Goal: Task Accomplishment & Management: Manage account settings

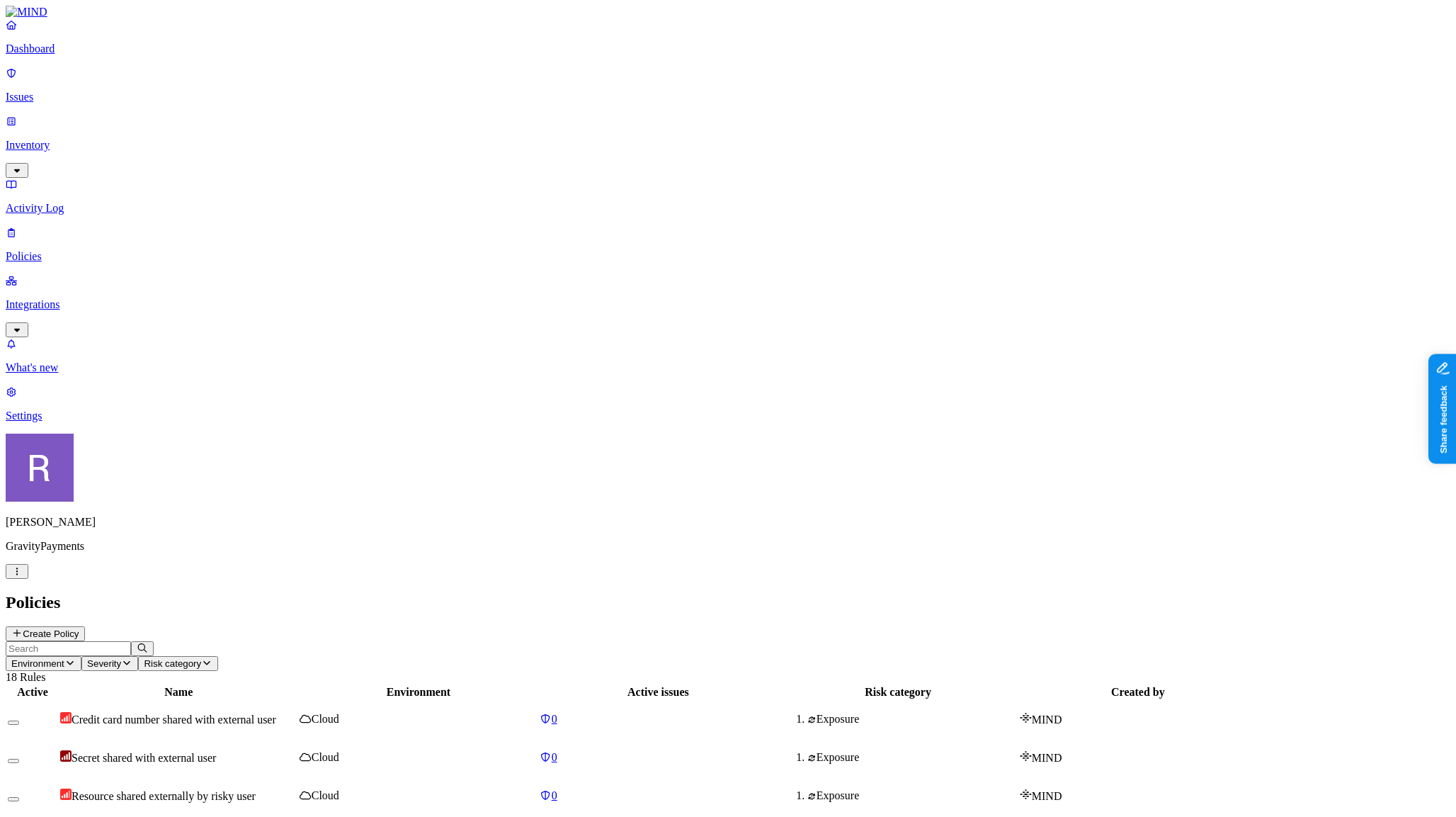
click at [133, 797] on html "Dashboard Issues Inventory Activity Log Policies Integrations What's new 1 Sett…" at bounding box center [728, 700] width 1456 height 1401
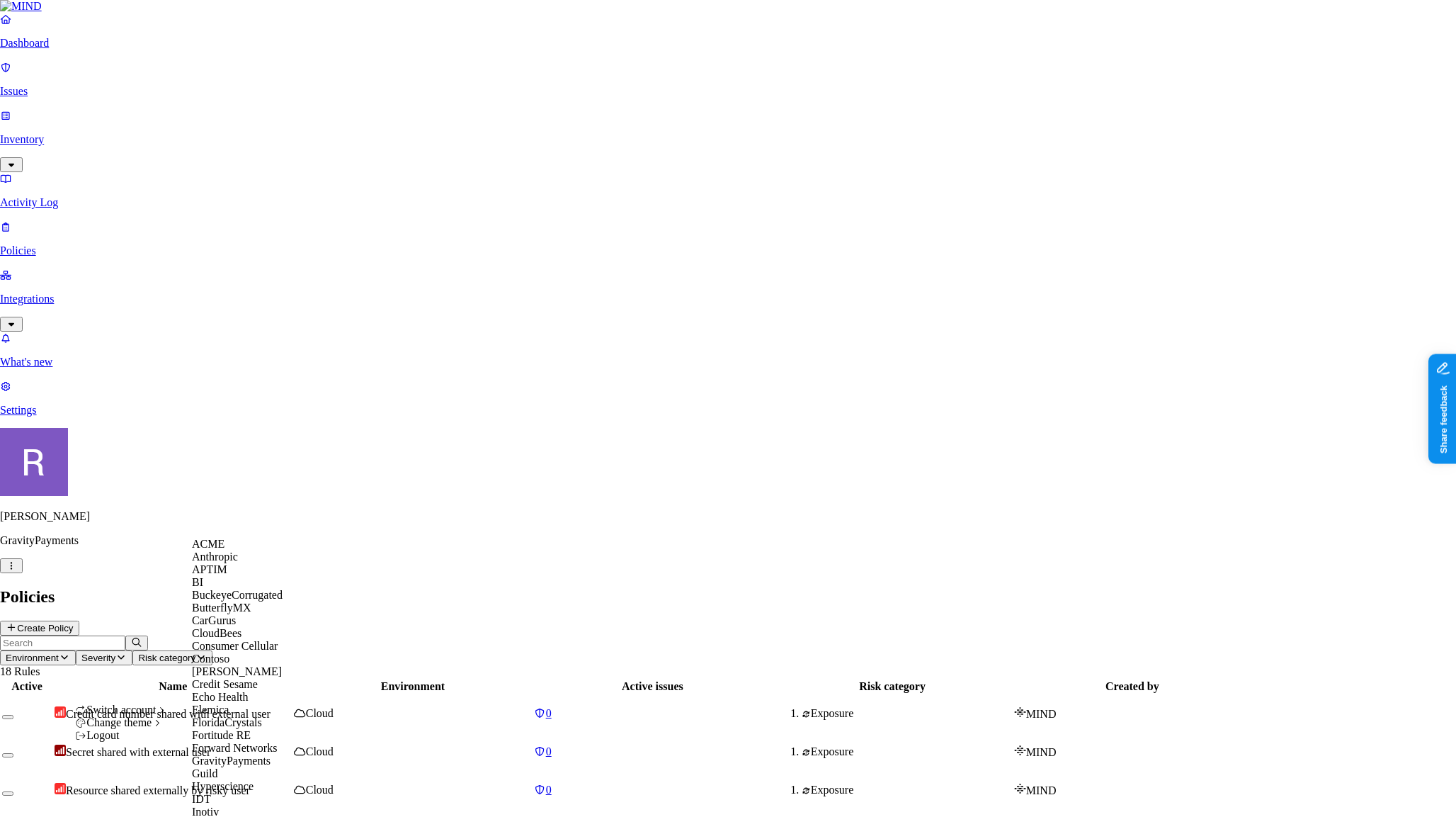
scroll to position [775, 0]
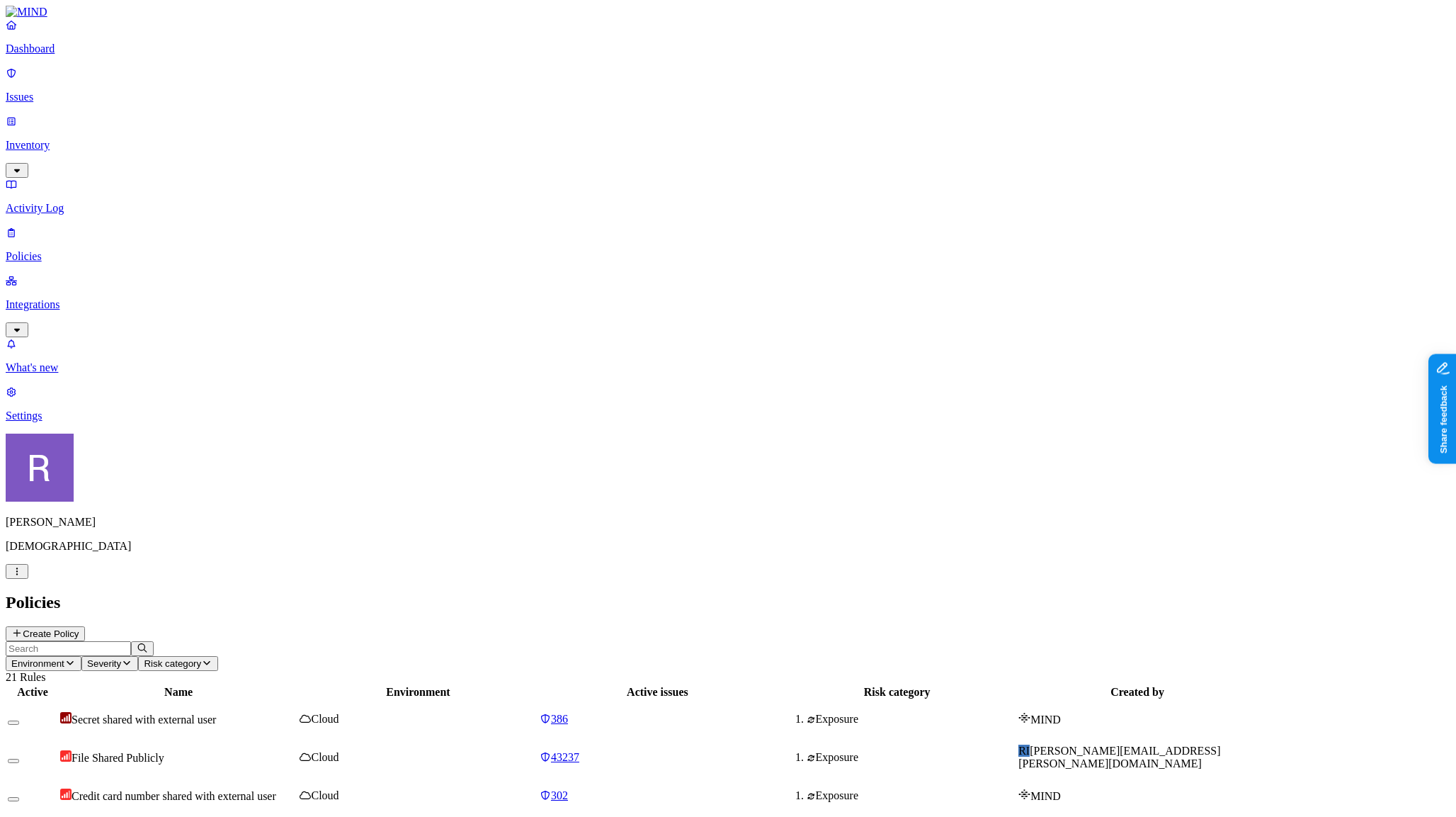
click at [72, 90] on p "Issues" at bounding box center [727, 97] width 1444 height 13
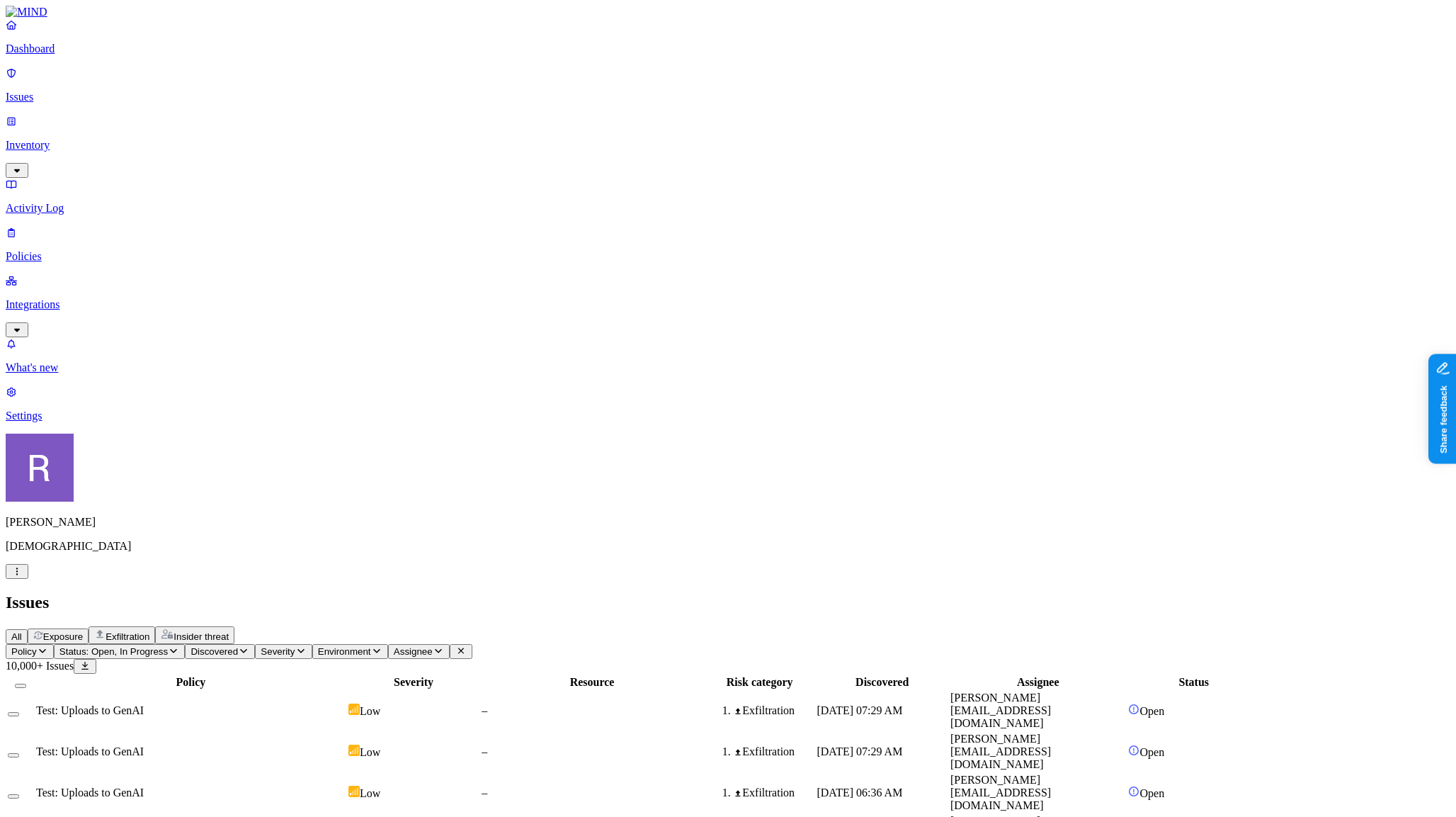
click at [371, 646] on span "Environment" at bounding box center [344, 651] width 53 height 10
click at [543, 163] on span "Endpoint" at bounding box center [536, 164] width 42 height 12
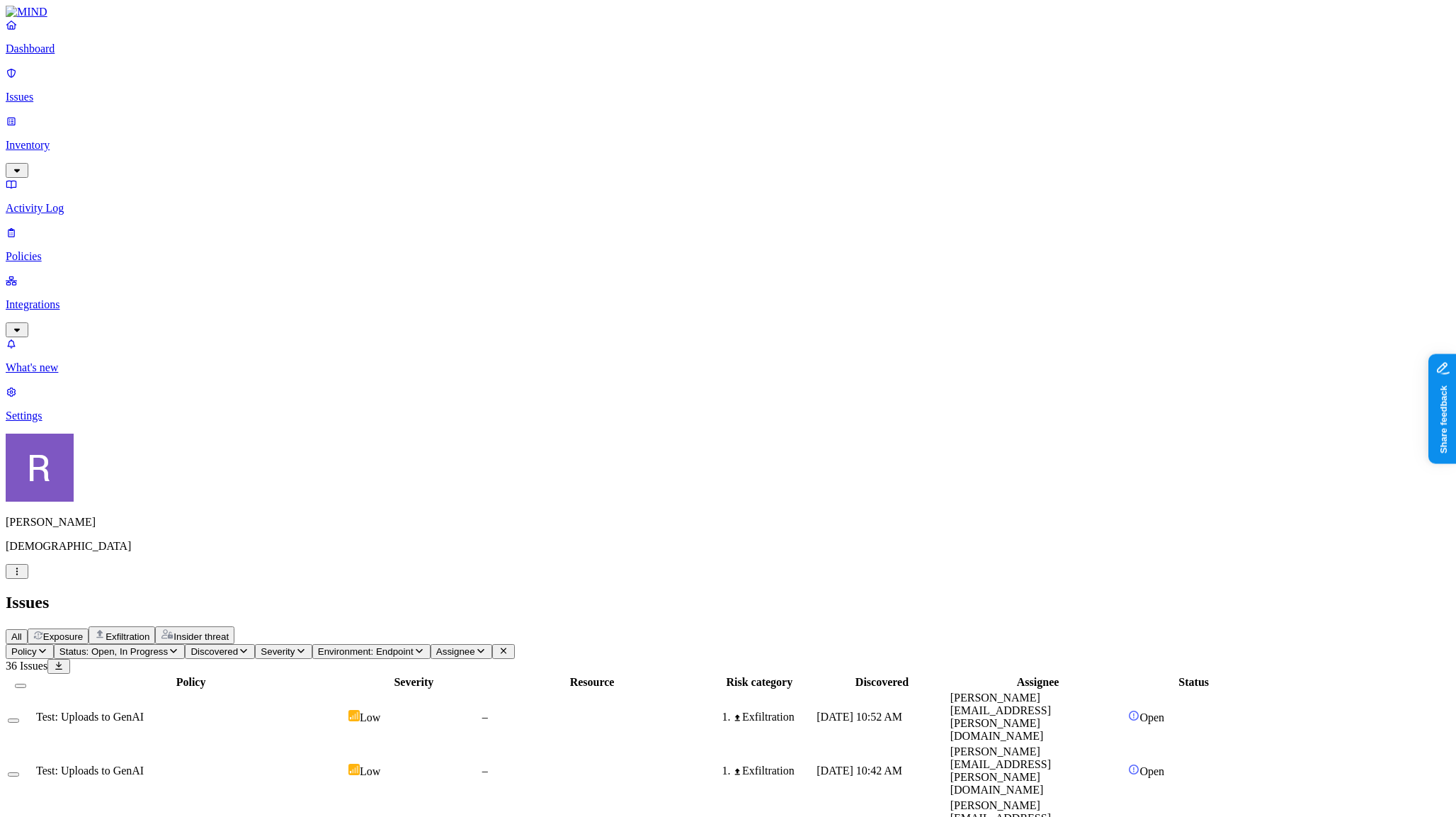
scroll to position [0, 0]
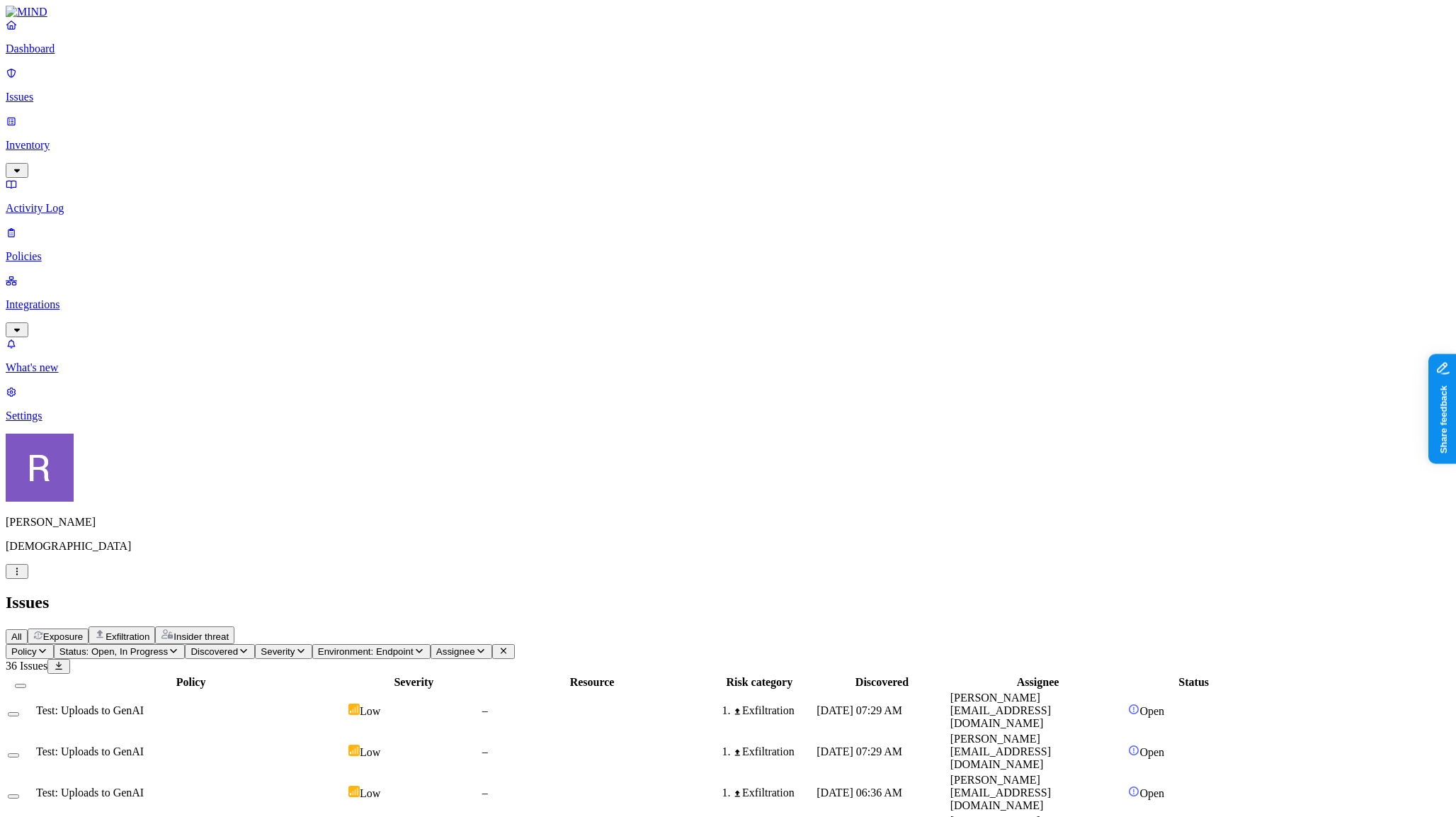
click at [71, 250] on p "Policies" at bounding box center [727, 257] width 1444 height 13
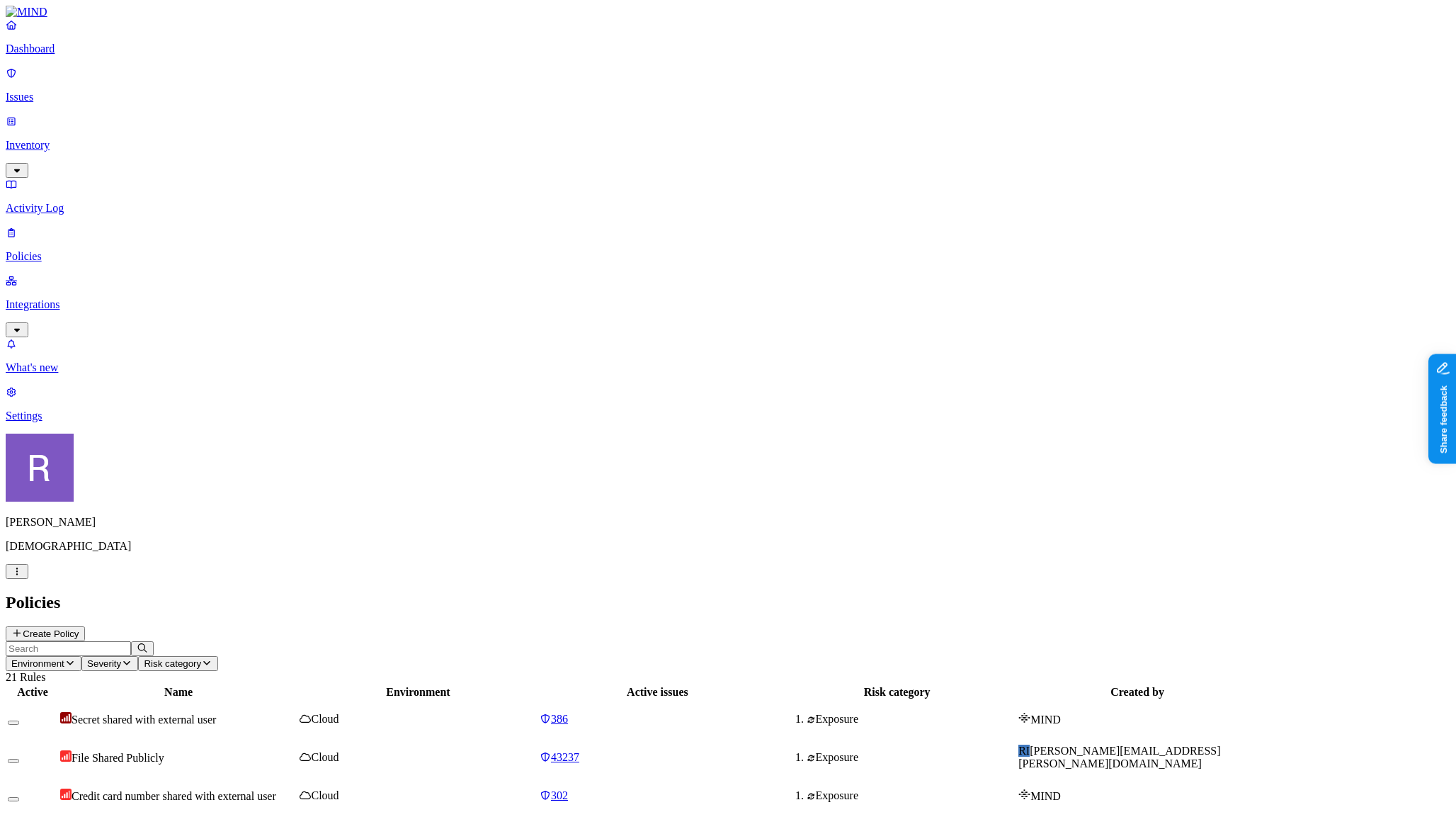
click at [70, 139] on p "Inventory" at bounding box center [727, 145] width 1444 height 13
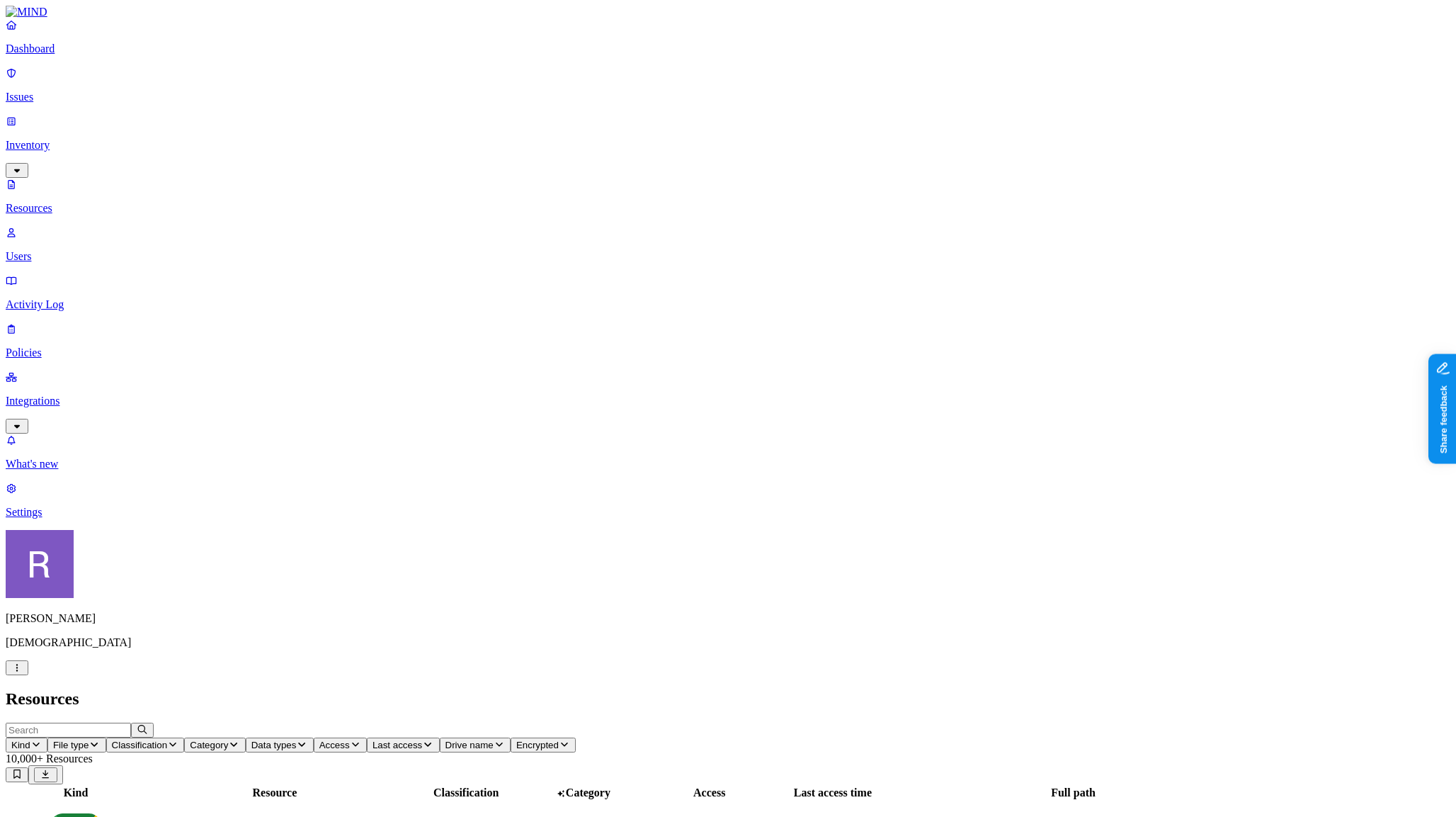
click at [68, 250] on p "Users" at bounding box center [727, 257] width 1444 height 13
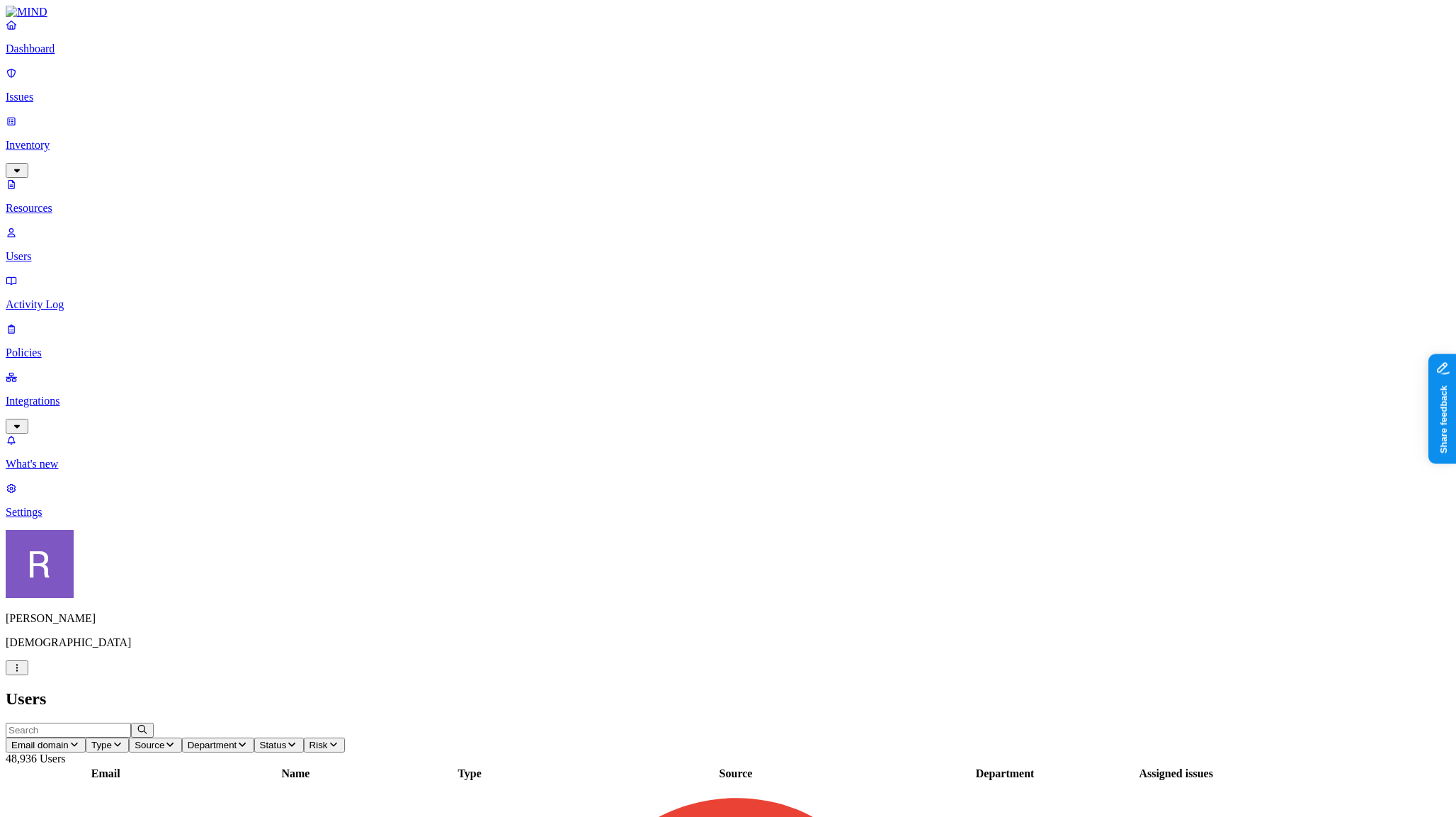
click at [131, 723] on input "text" at bounding box center [68, 730] width 125 height 15
type input "v"
type input "a."
click at [145, 727] on icon "button" at bounding box center [142, 729] width 6 height 6
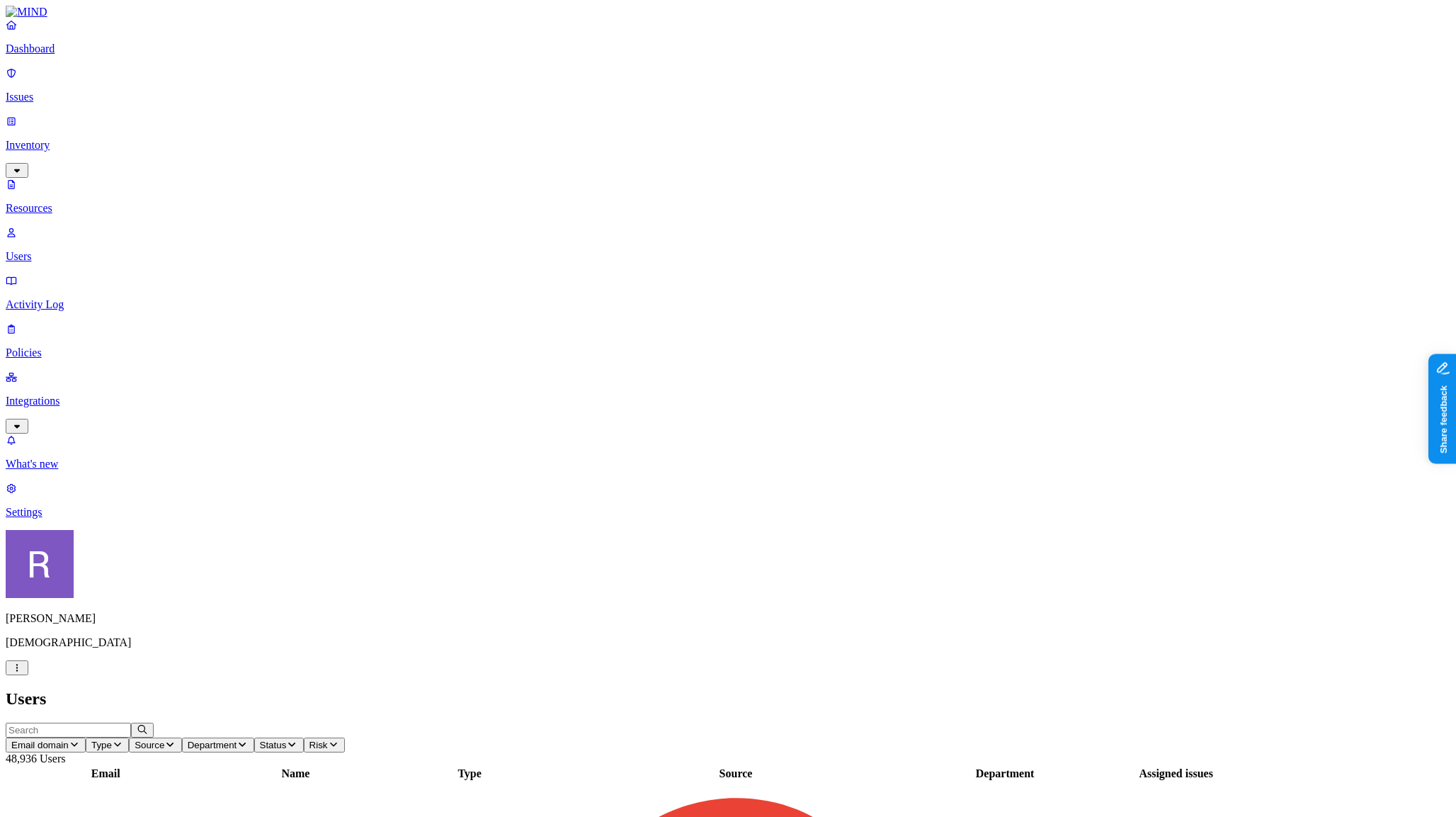
click at [248, 739] on icon "button" at bounding box center [242, 744] width 11 height 10
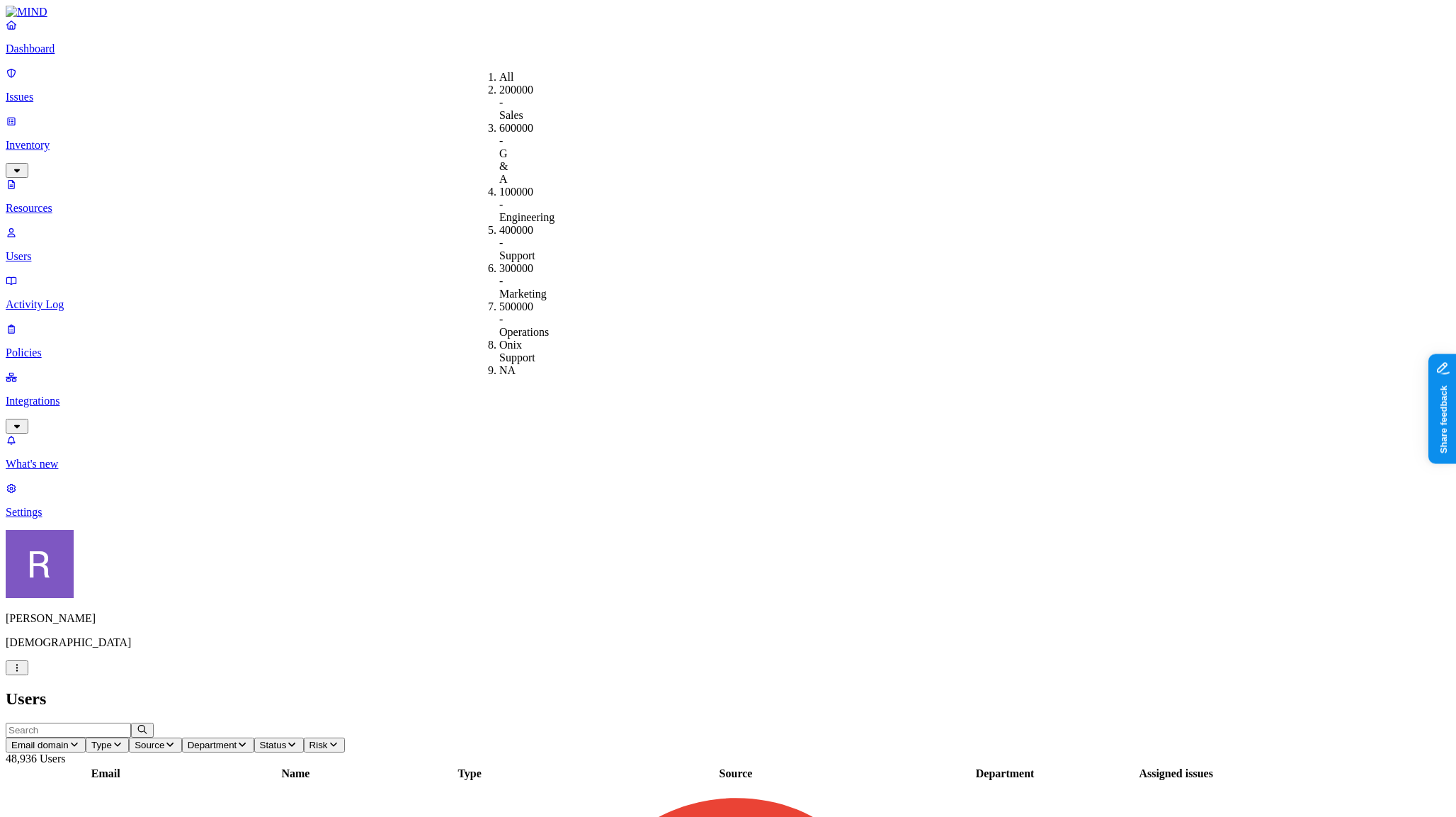
click at [176, 739] on icon "button" at bounding box center [170, 744] width 11 height 10
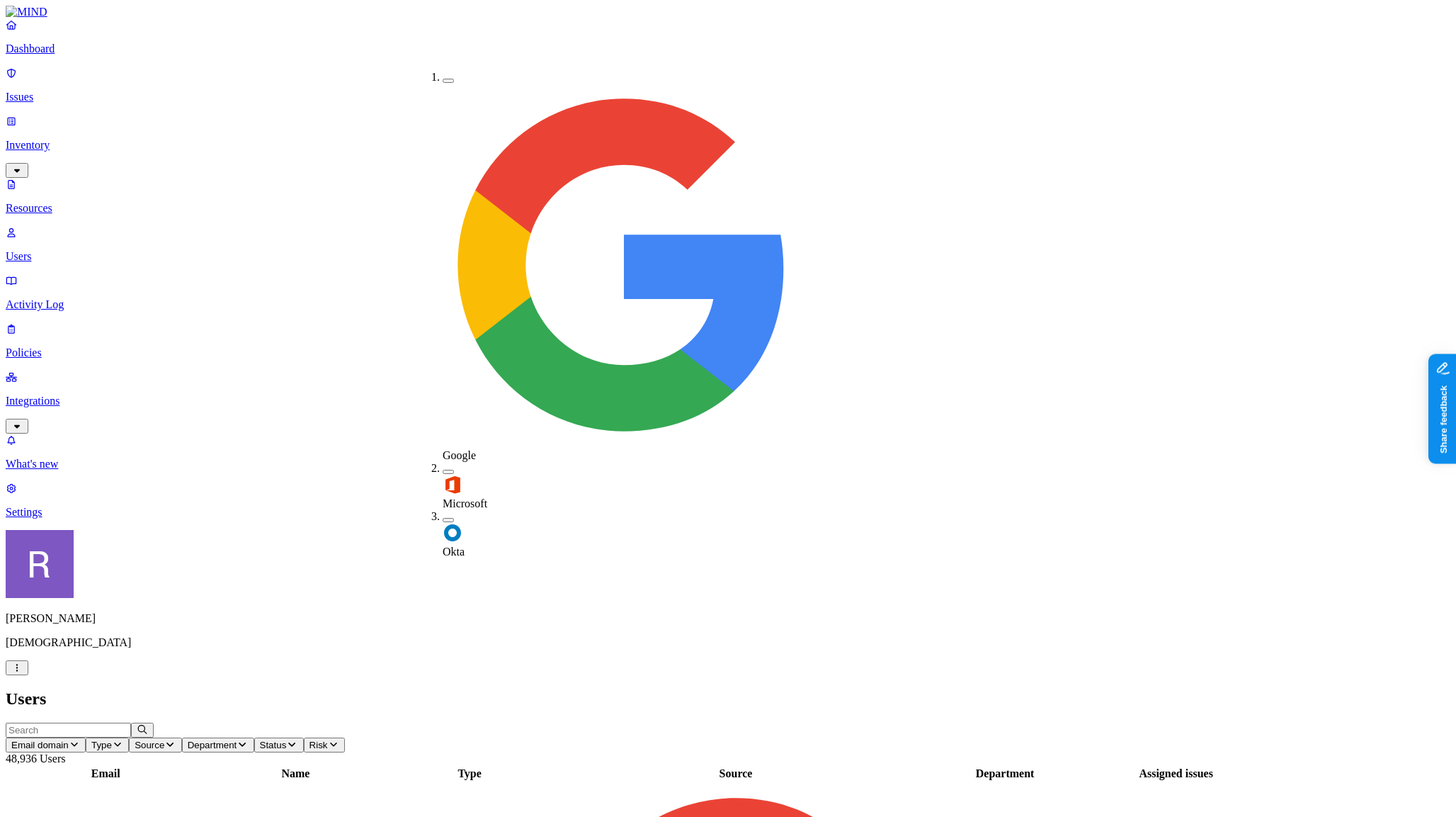
click at [443, 78] on button "button" at bounding box center [448, 80] width 11 height 4
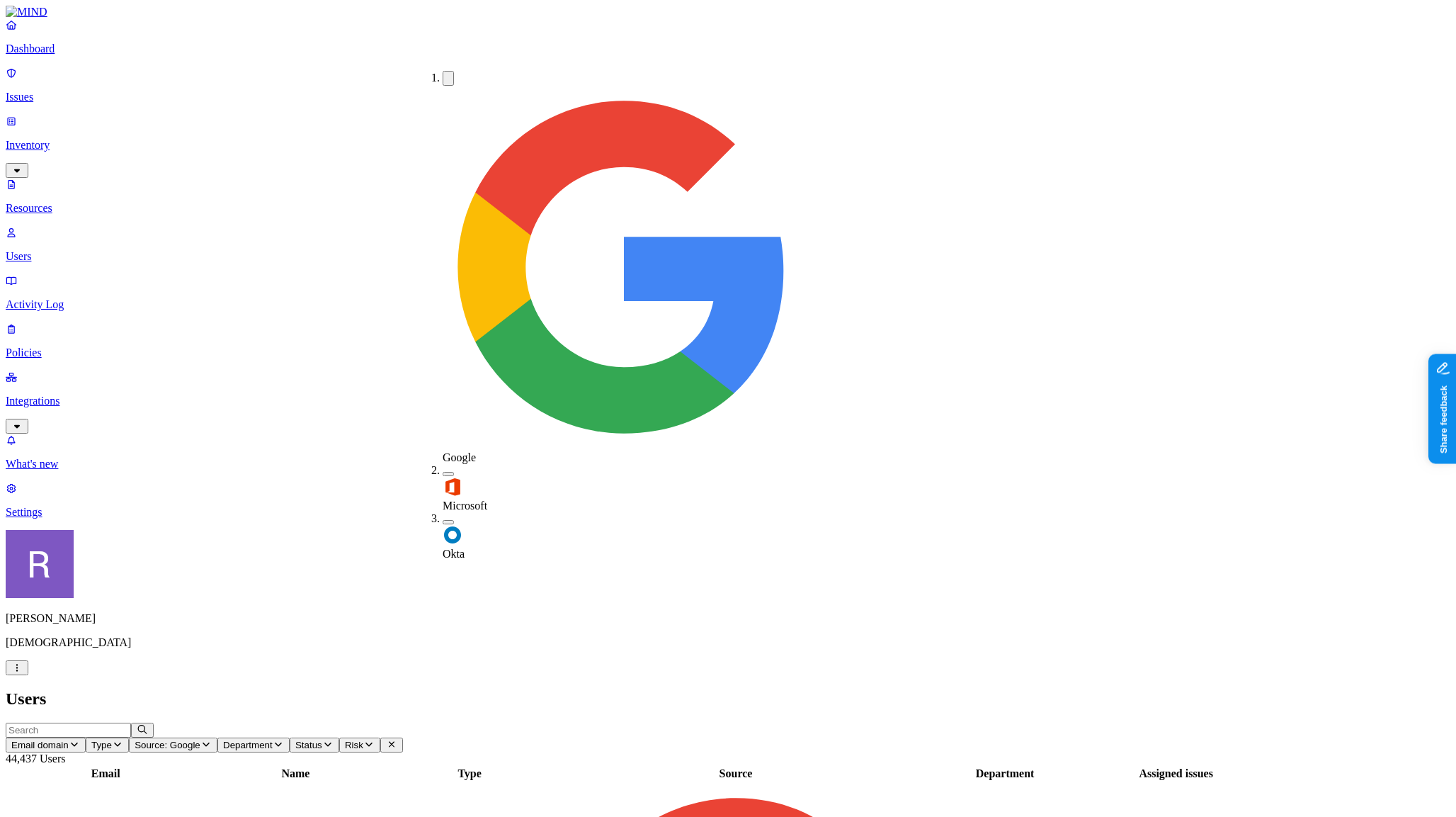
click at [322, 739] on span "Status" at bounding box center [308, 744] width 27 height 10
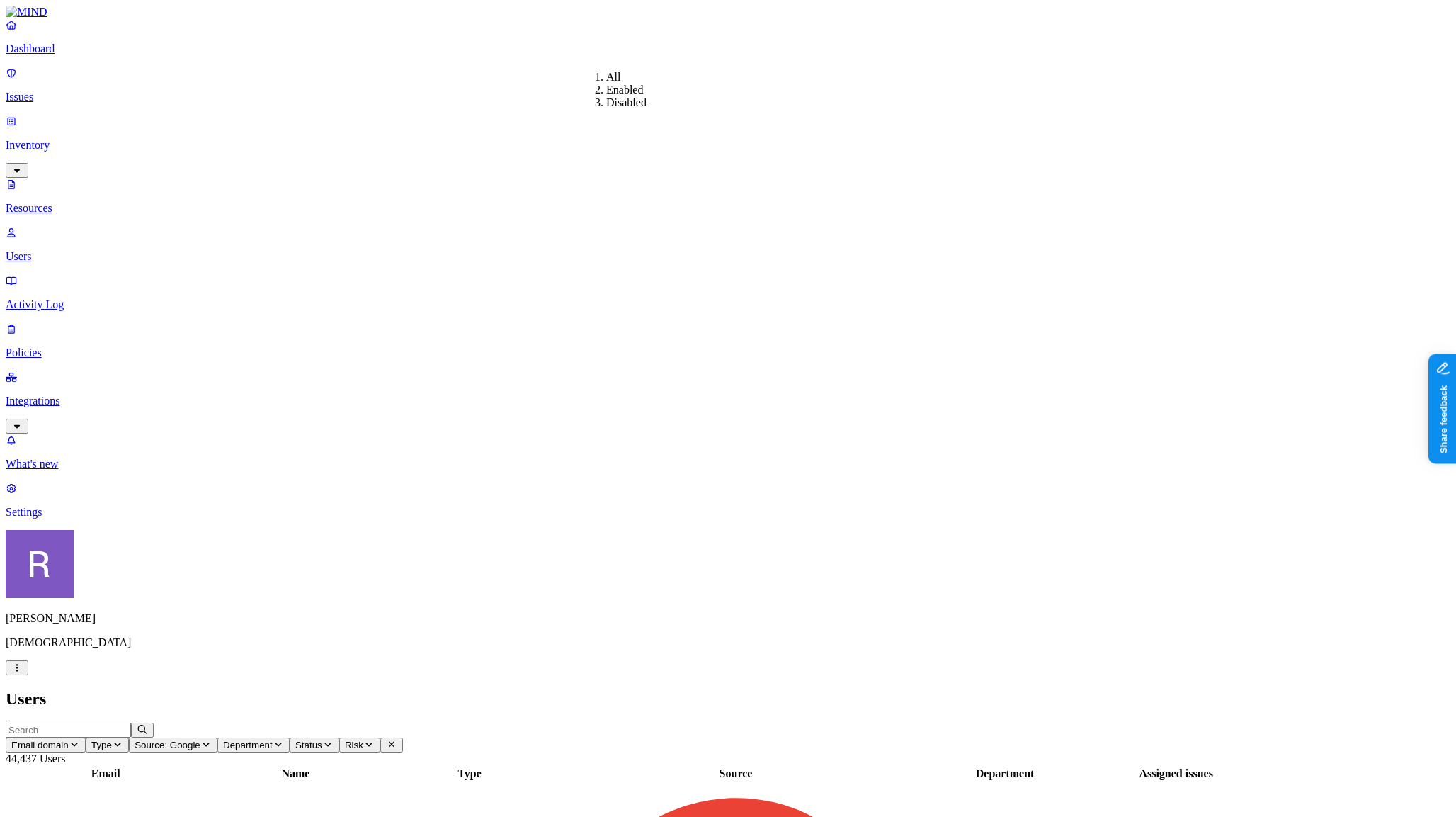
click at [606, 109] on div "Disabled" at bounding box center [606, 102] width 0 height 13
click at [54, 90] on p "Issues" at bounding box center [727, 97] width 1444 height 13
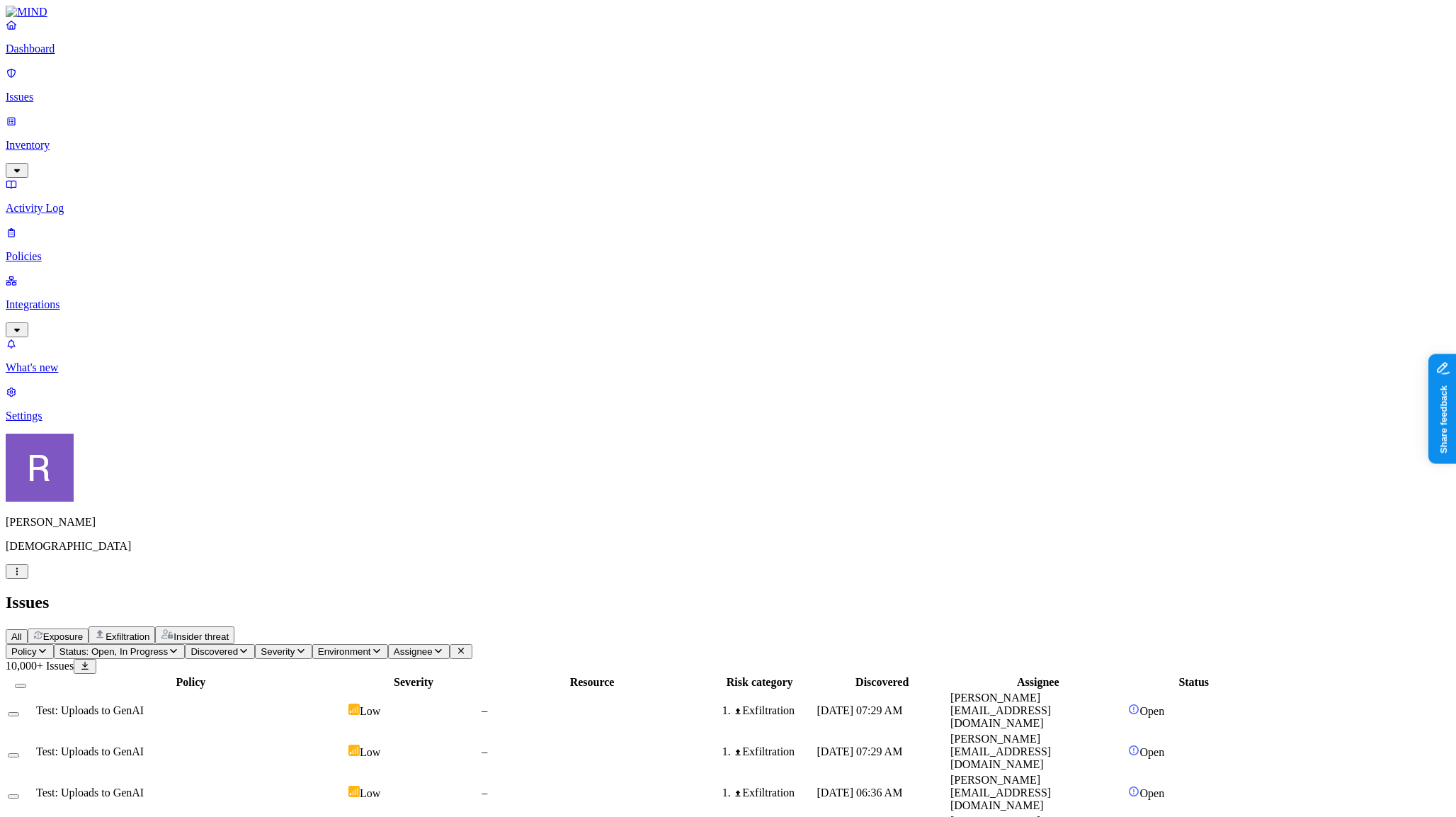
click at [41, 55] on p "Dashboard" at bounding box center [727, 49] width 1444 height 13
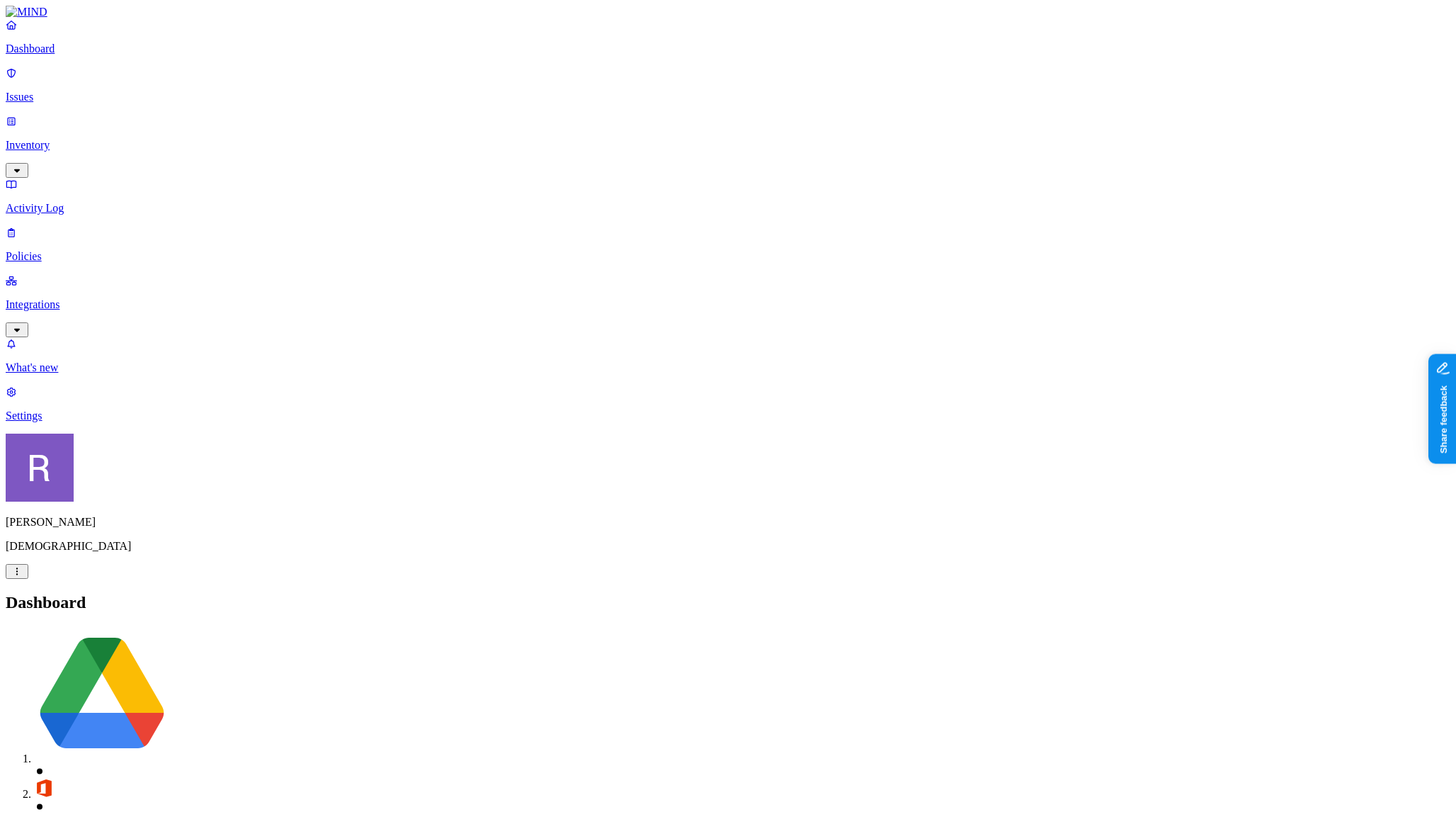
click at [63, 274] on link "Integrations" at bounding box center [727, 305] width 1444 height 61
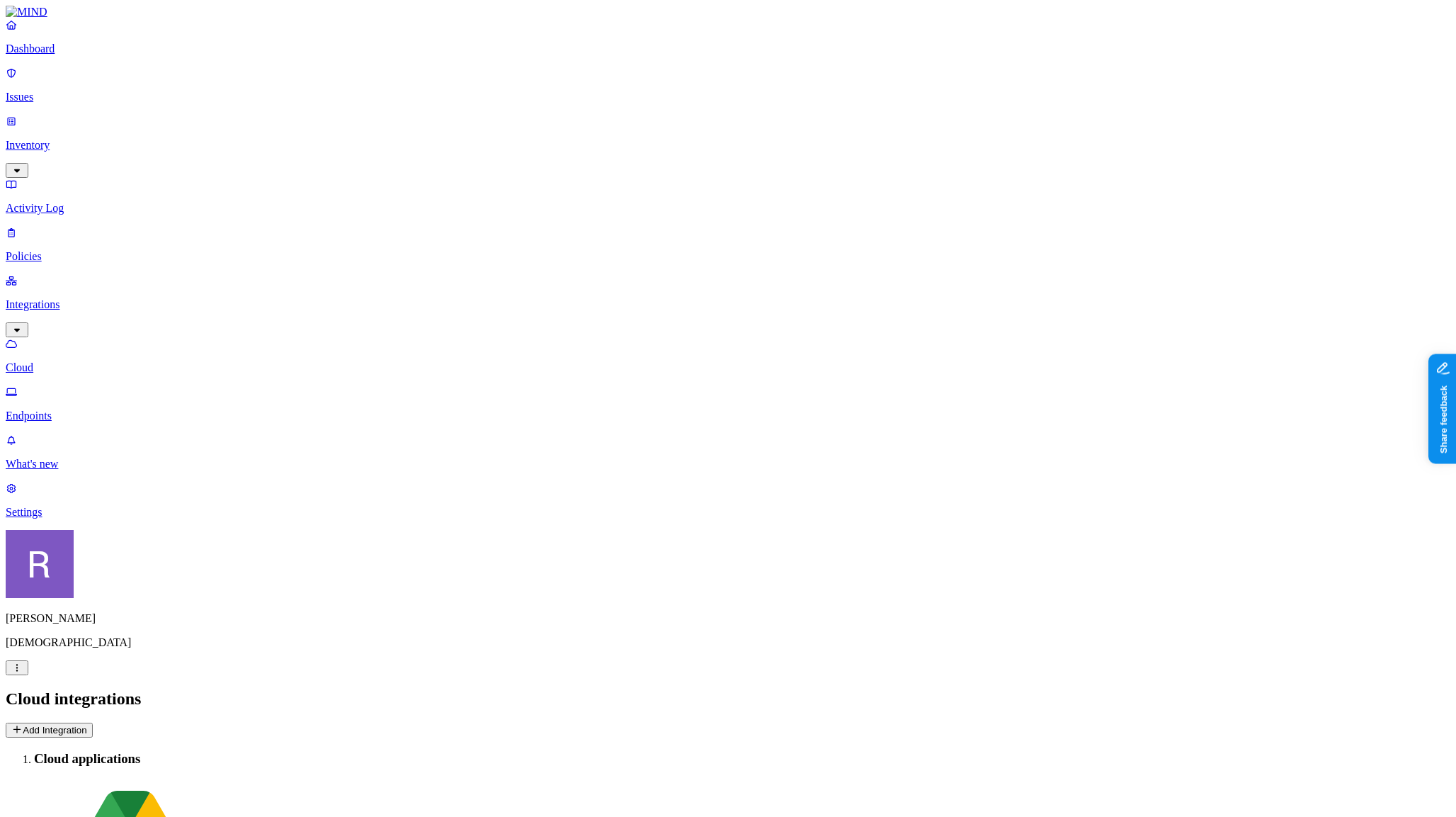
click at [71, 409] on p "Endpoints" at bounding box center [727, 416] width 1444 height 13
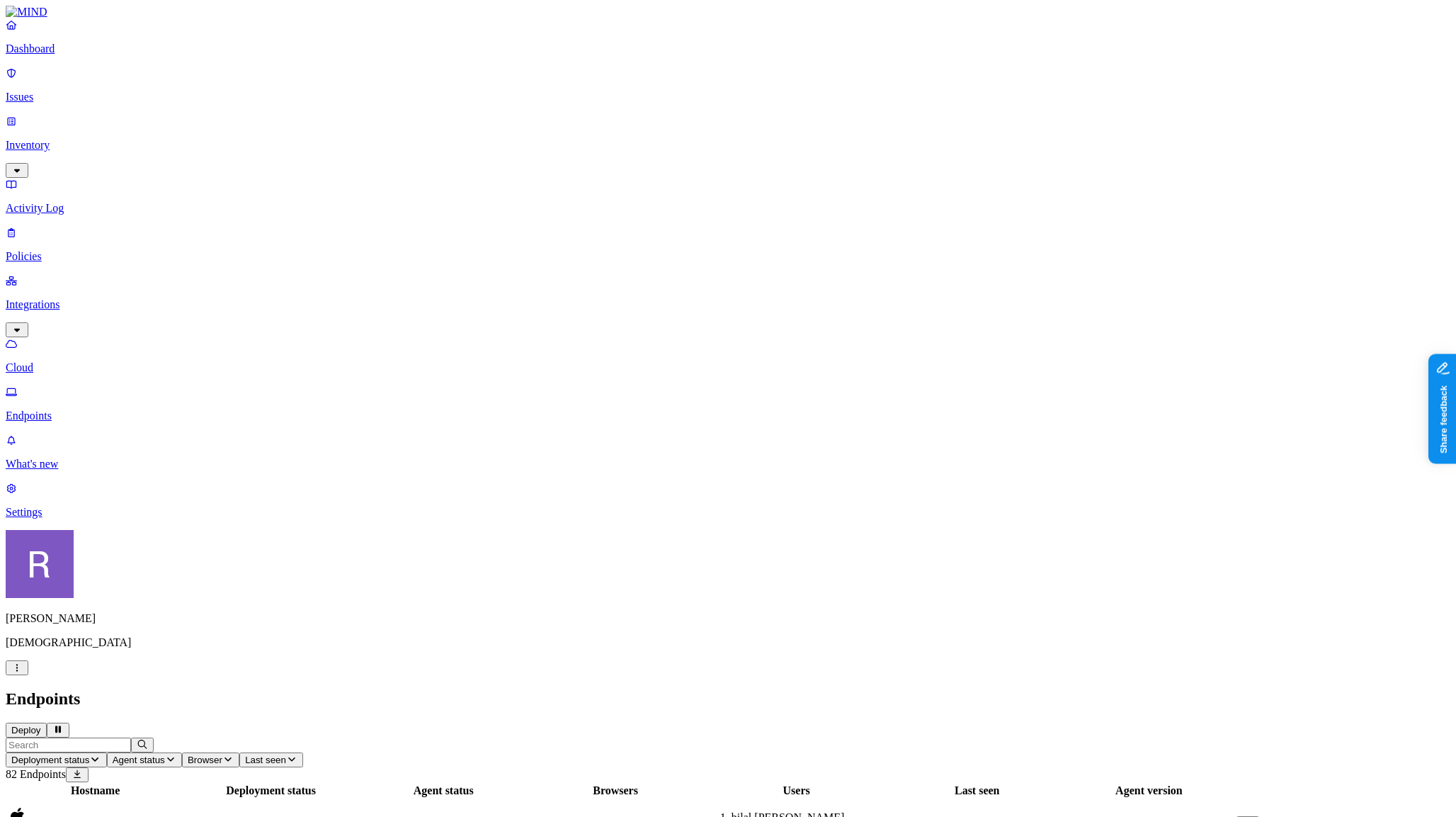
click at [72, 337] on link "Cloud" at bounding box center [727, 356] width 1444 height 37
